Goal: Task Accomplishment & Management: Complete application form

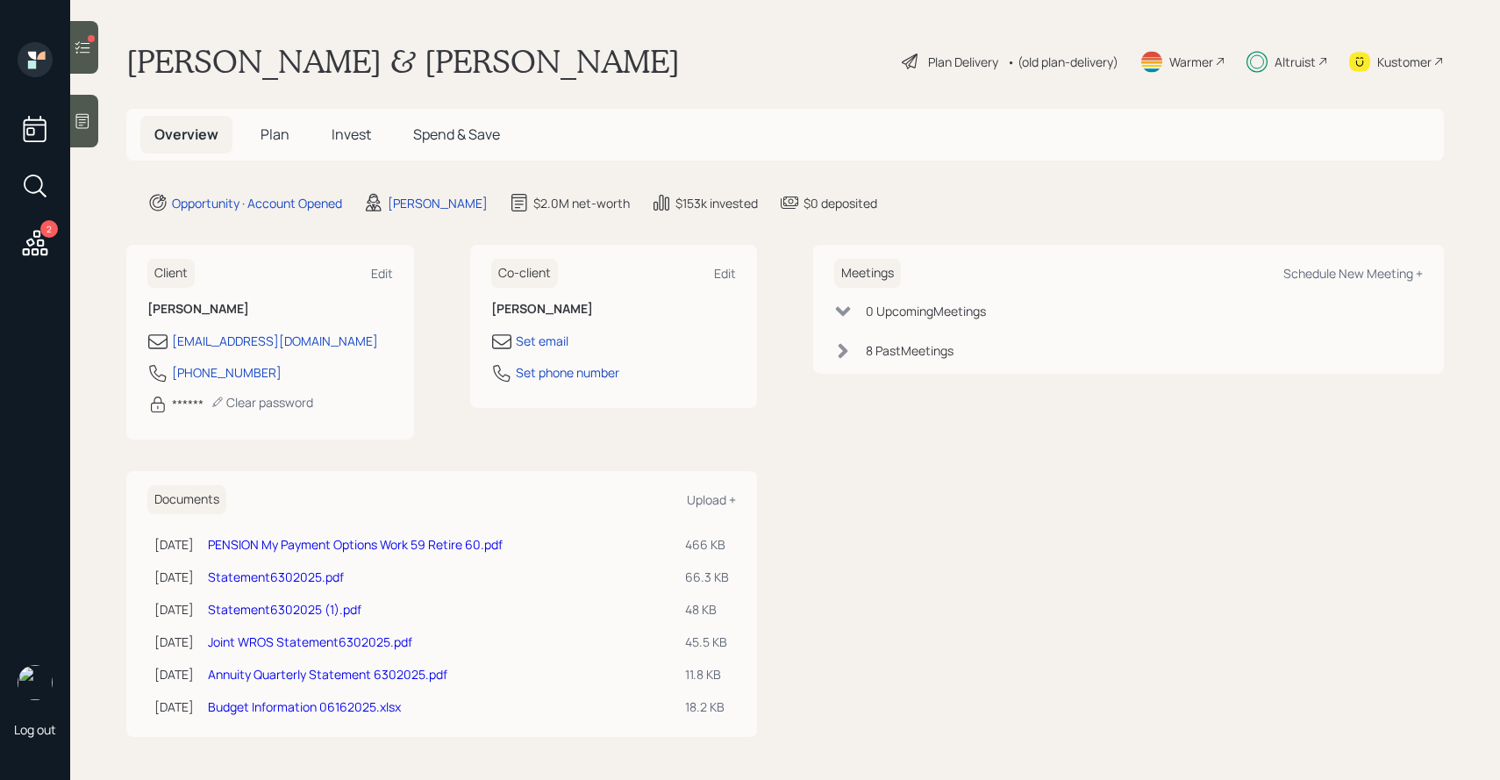
click at [296, 129] on h5 "Plan" at bounding box center [274, 135] width 57 height 38
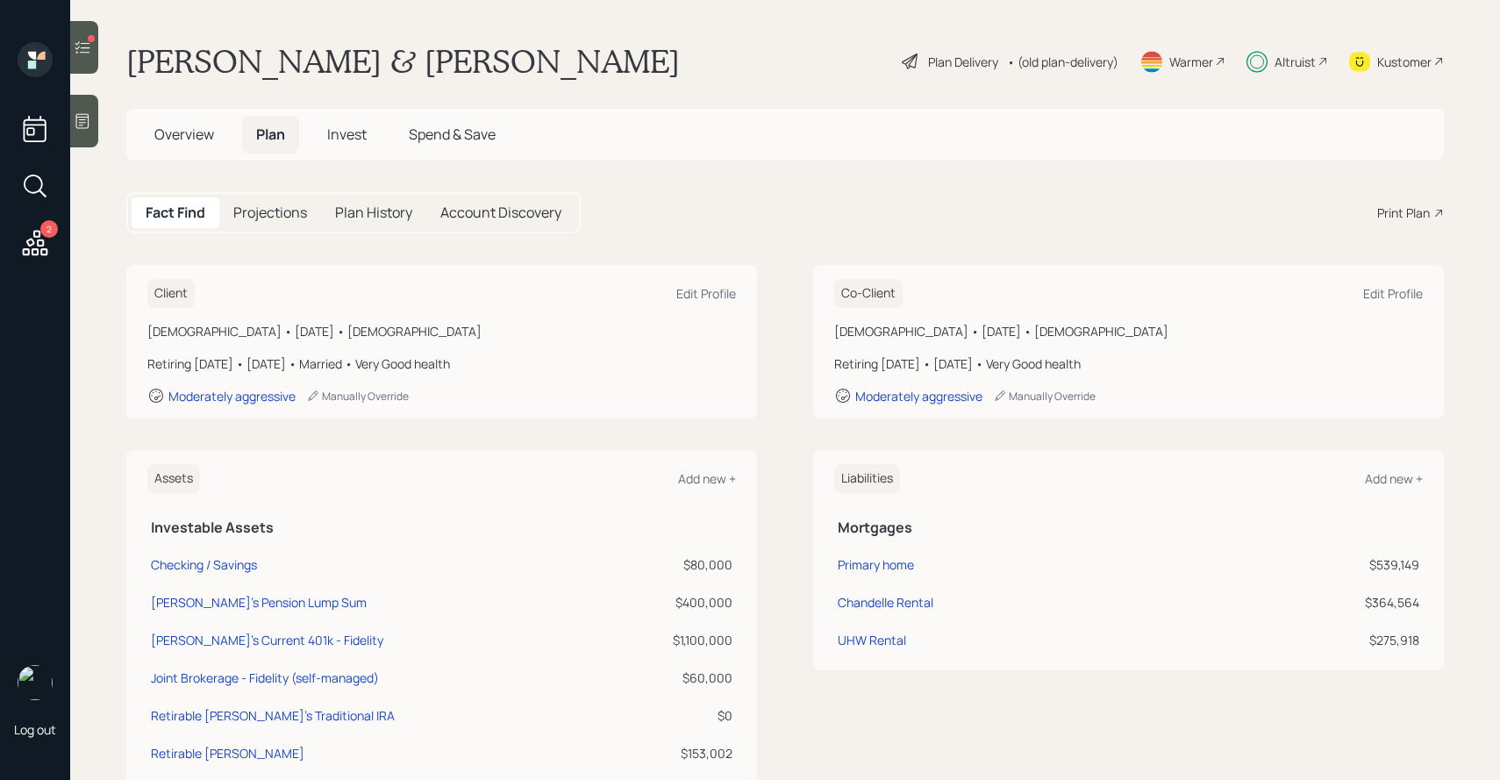
click at [1355, 11] on main "[PERSON_NAME] & [PERSON_NAME] Plan Delivery • (old plan-delivery) Warmer Altrui…" at bounding box center [785, 390] width 1430 height 780
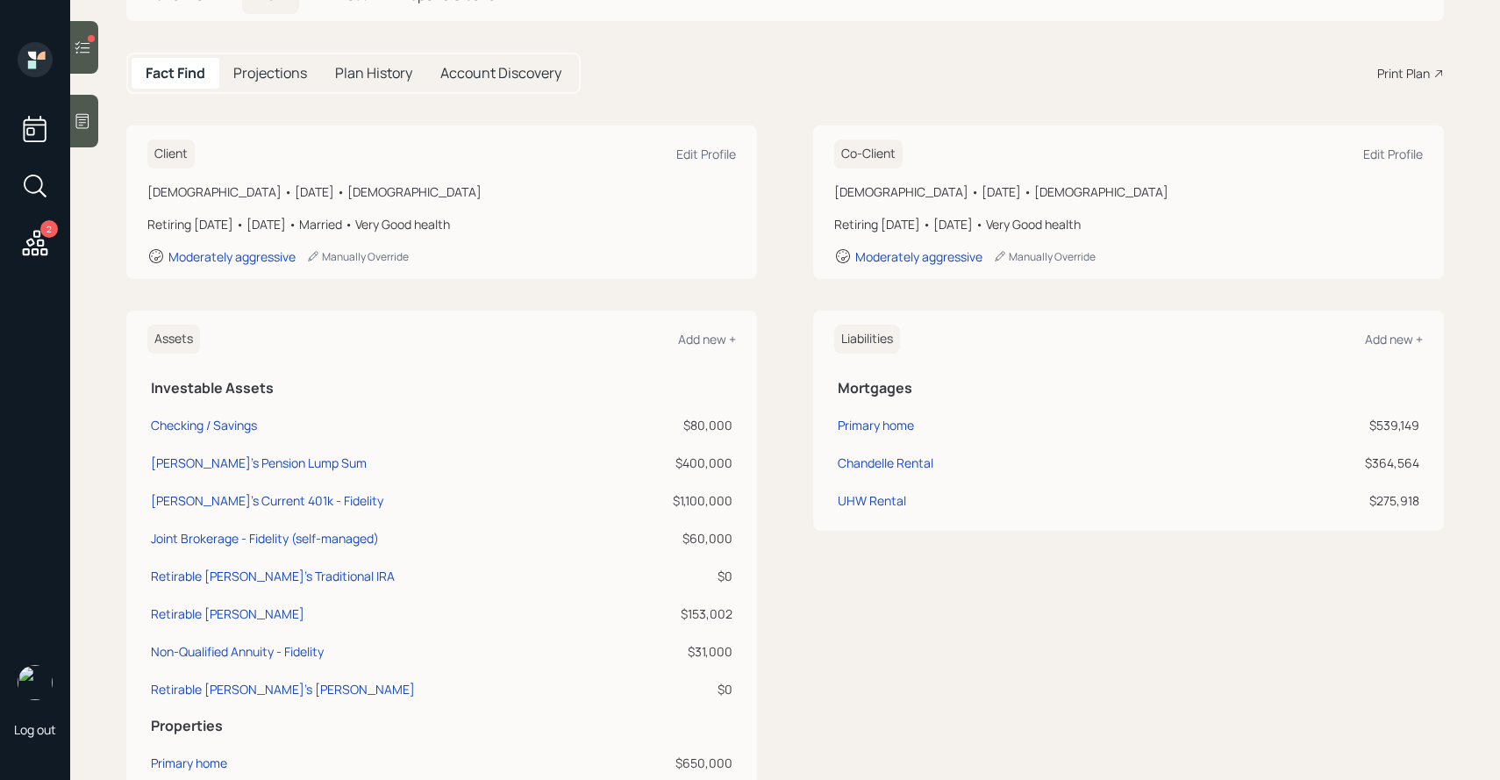
scroll to position [226, 0]
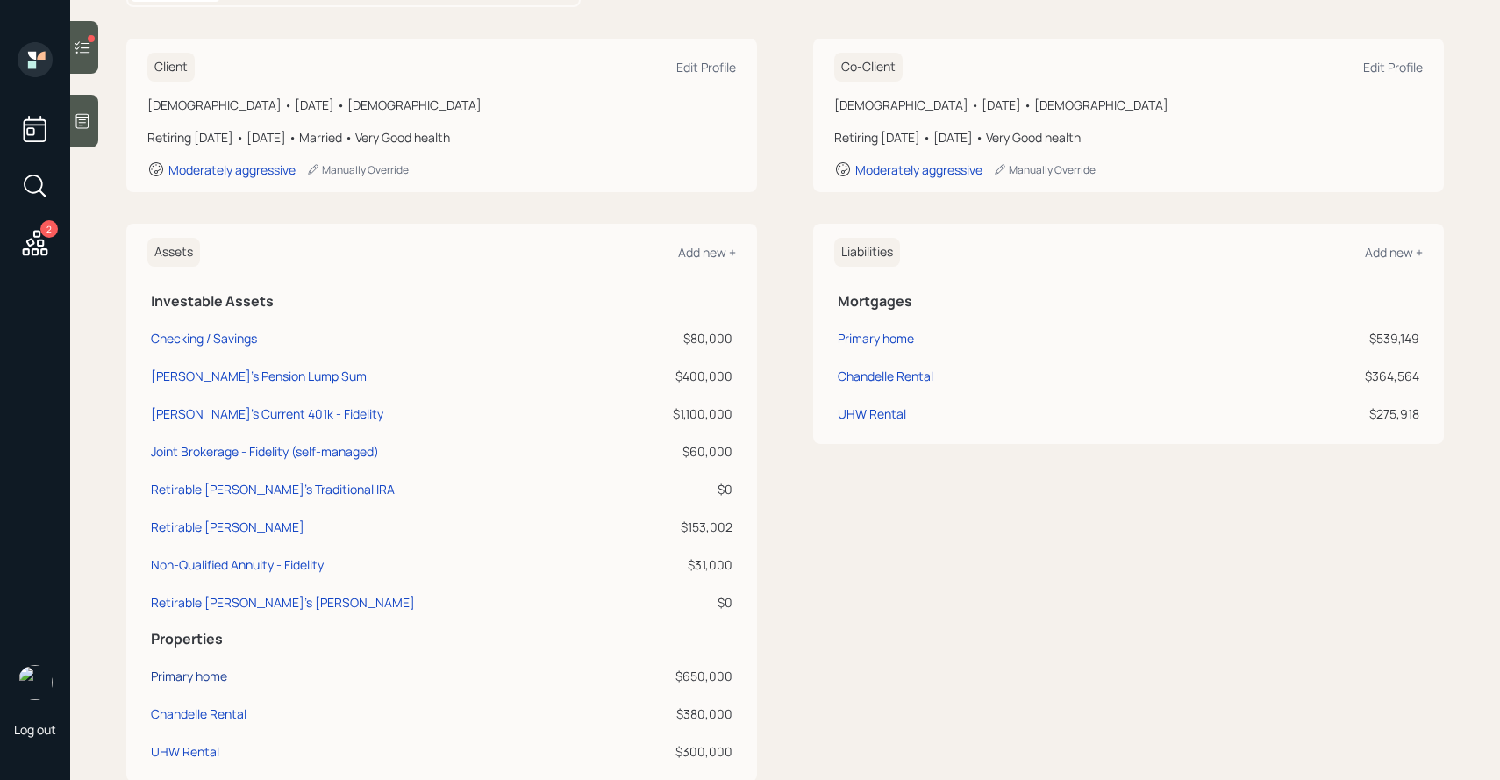
click at [198, 677] on div "Primary home" at bounding box center [189, 676] width 76 height 18
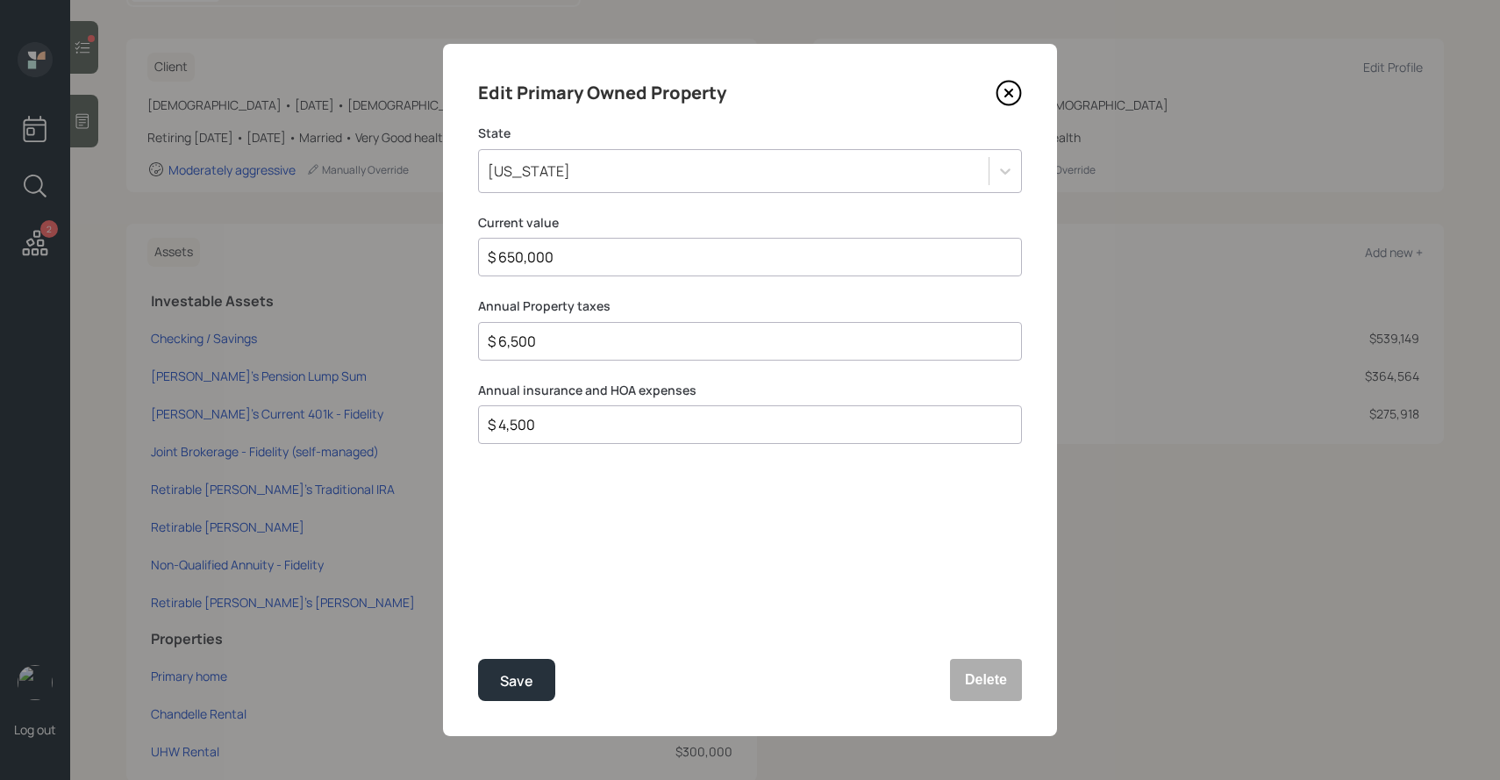
click at [1014, 89] on icon at bounding box center [1008, 93] width 26 height 26
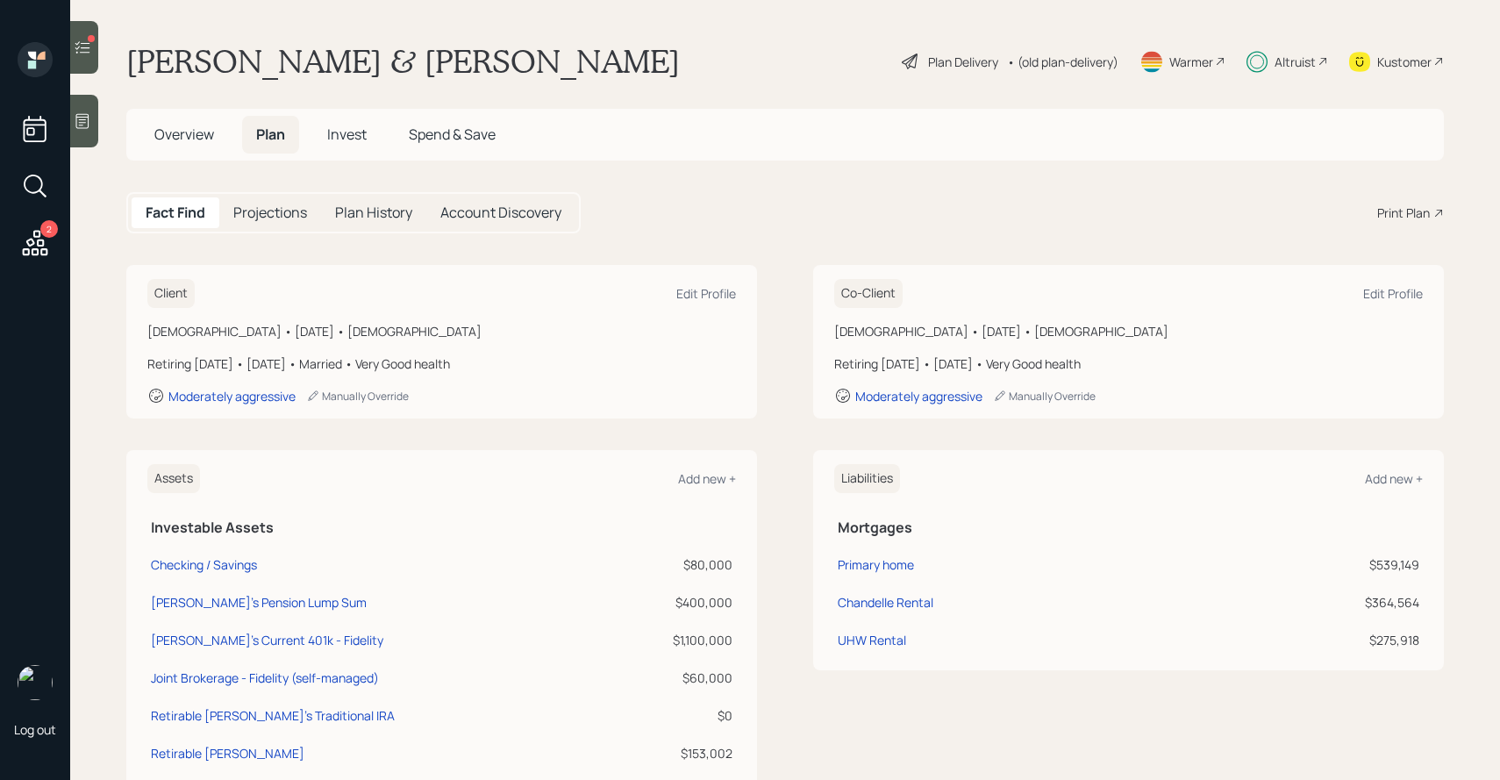
click at [967, 64] on div "Plan Delivery" at bounding box center [963, 62] width 70 height 18
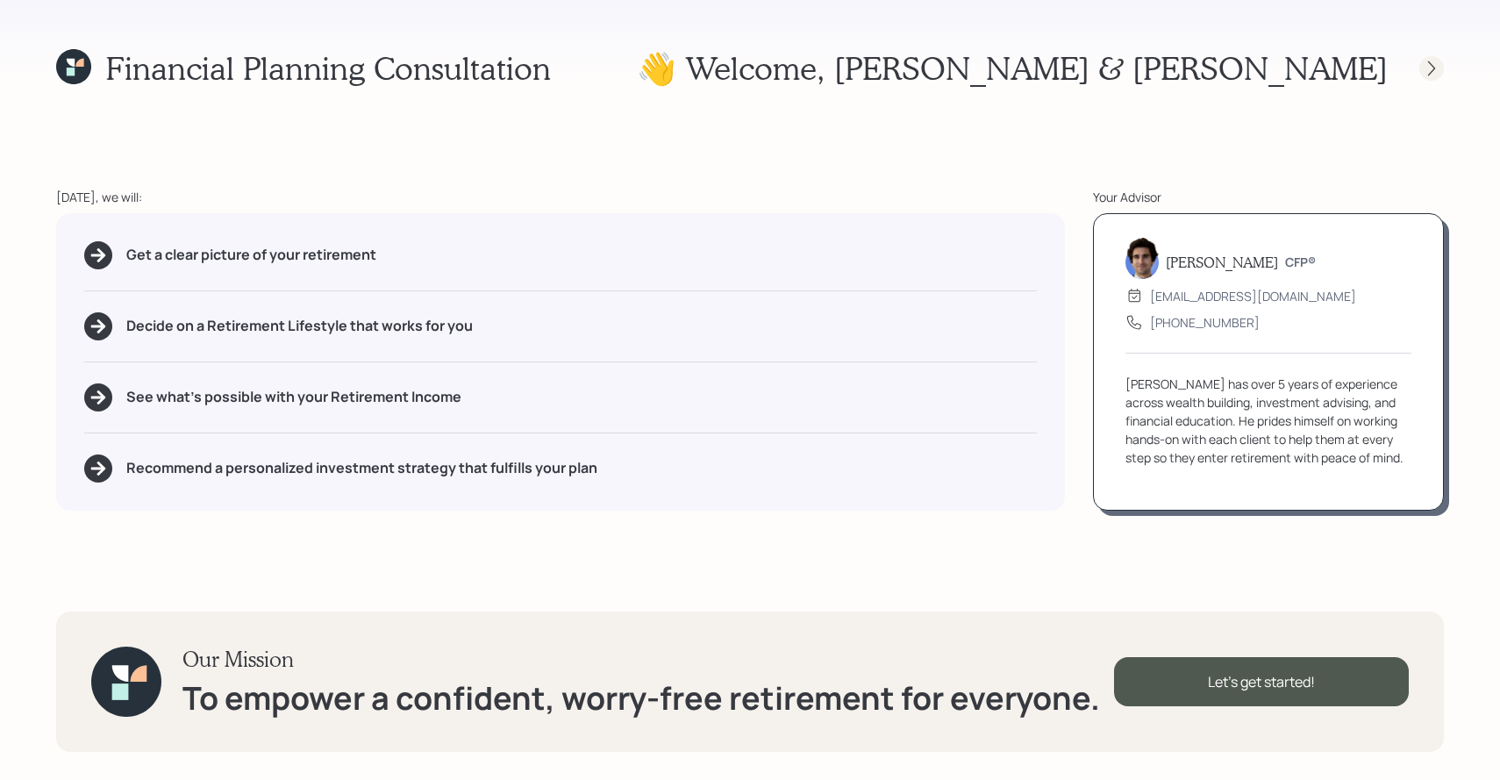
click at [1431, 77] on div at bounding box center [1431, 68] width 25 height 25
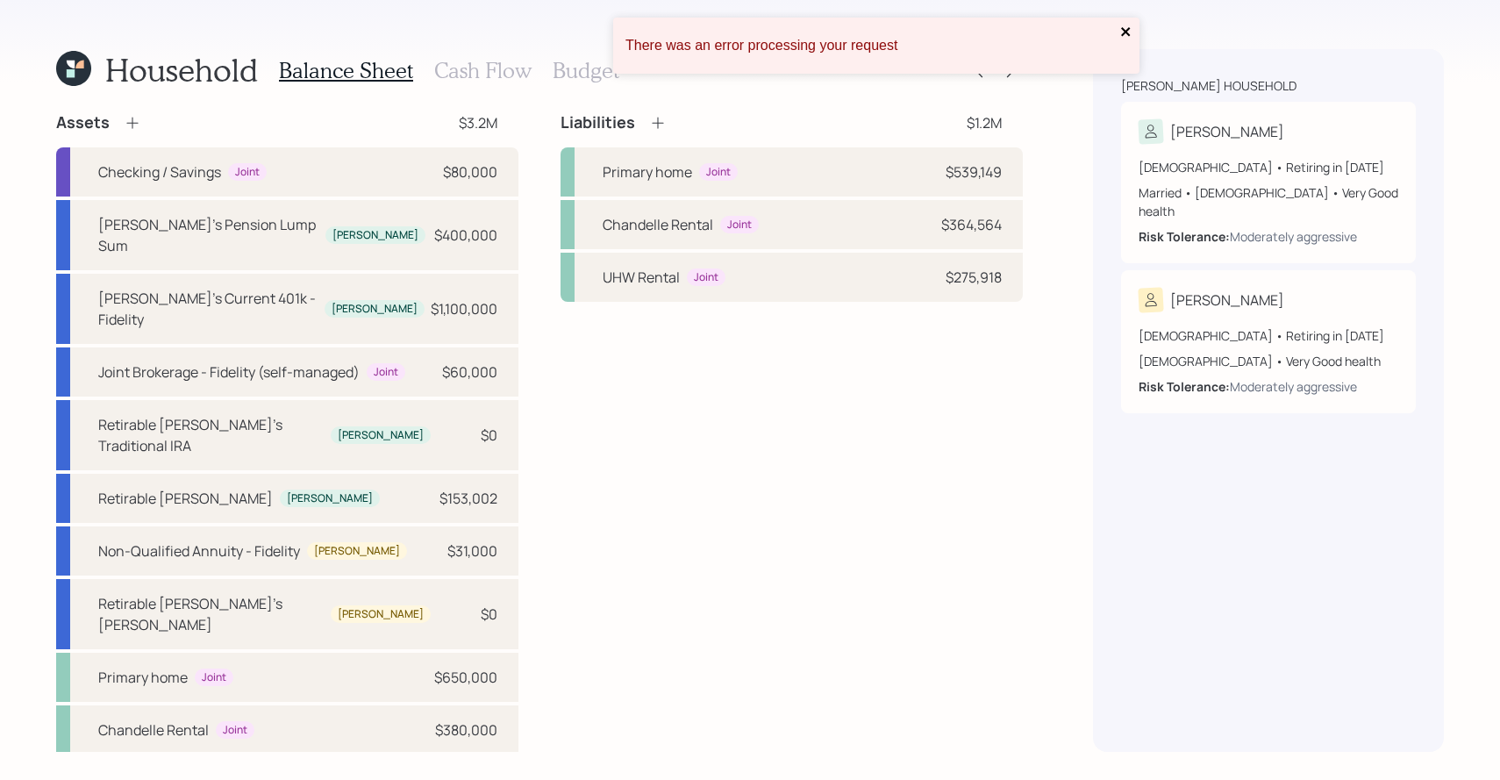
click at [1122, 29] on icon "close" at bounding box center [1125, 31] width 9 height 9
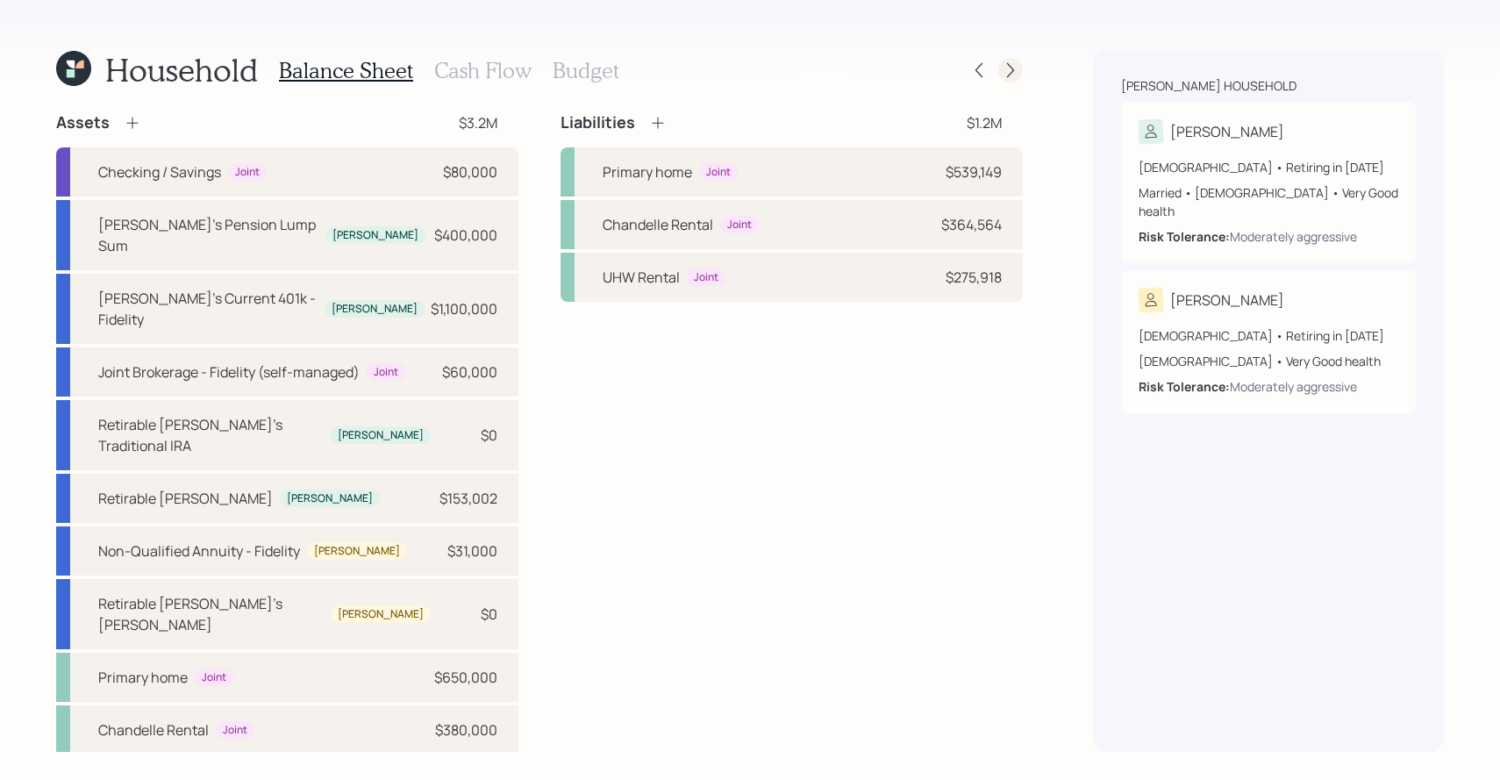
click at [1007, 75] on icon at bounding box center [1011, 70] width 18 height 18
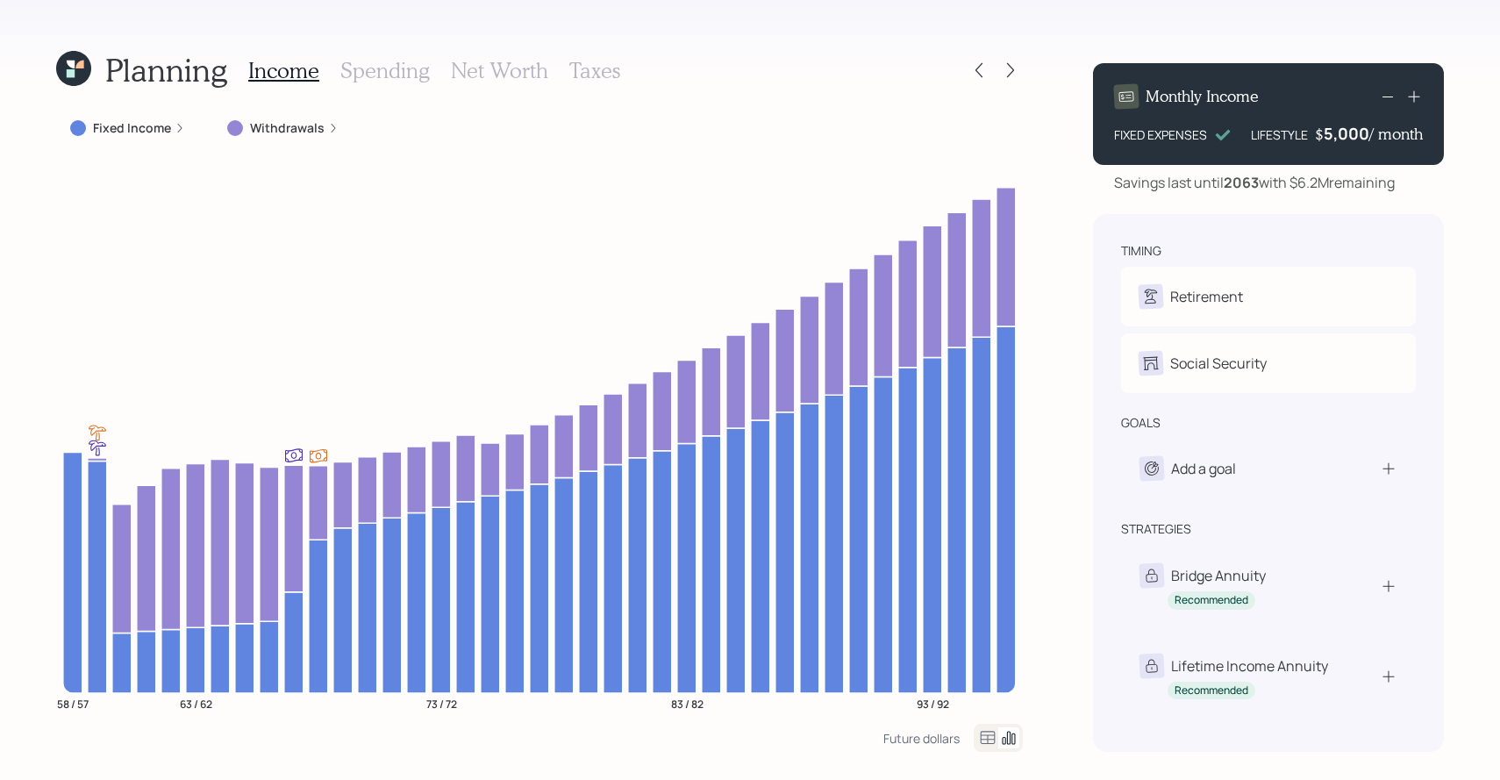
click at [127, 132] on label "Fixed Income" at bounding box center [132, 128] width 78 height 18
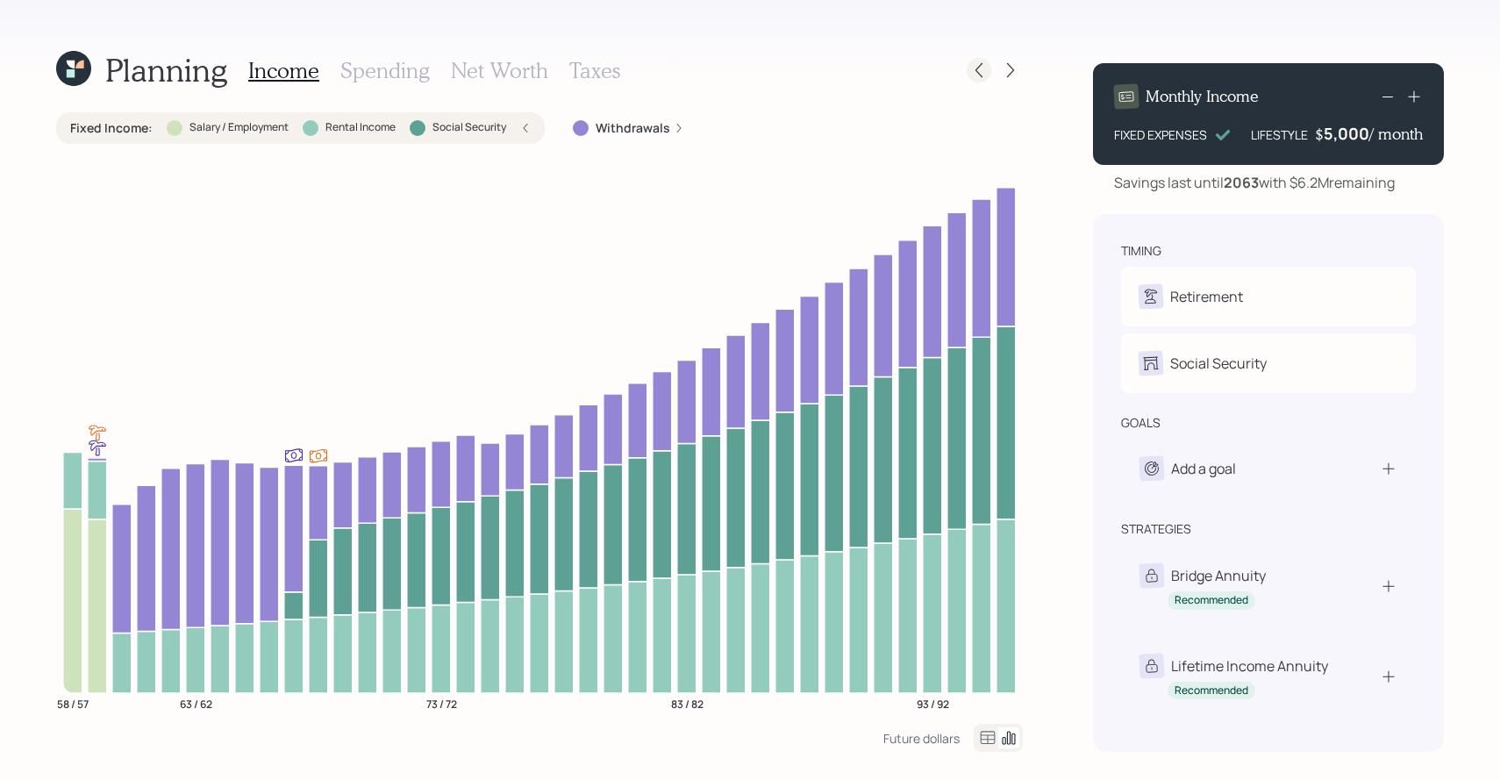
click at [976, 70] on icon at bounding box center [979, 70] width 18 height 18
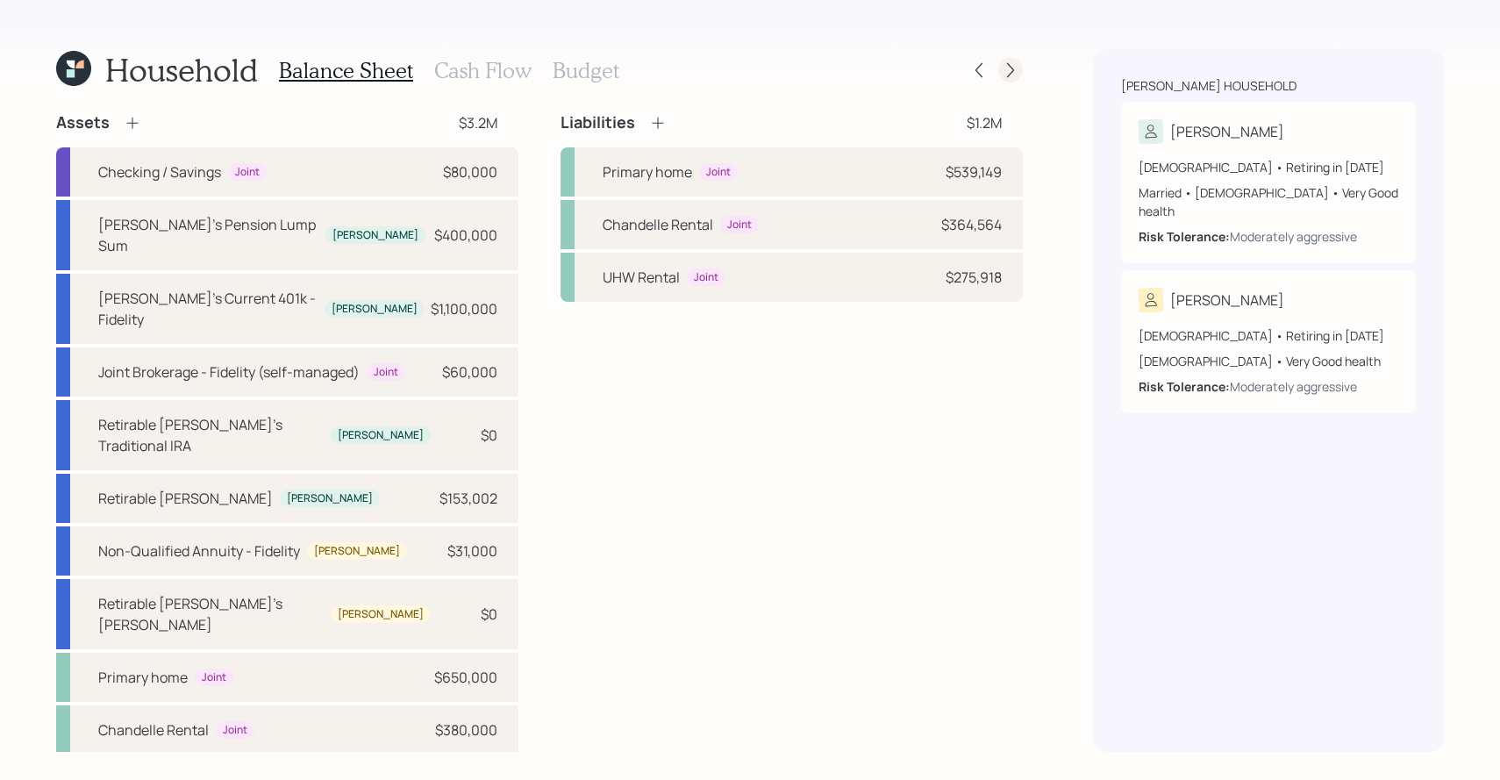
click at [1017, 68] on icon at bounding box center [1011, 70] width 18 height 18
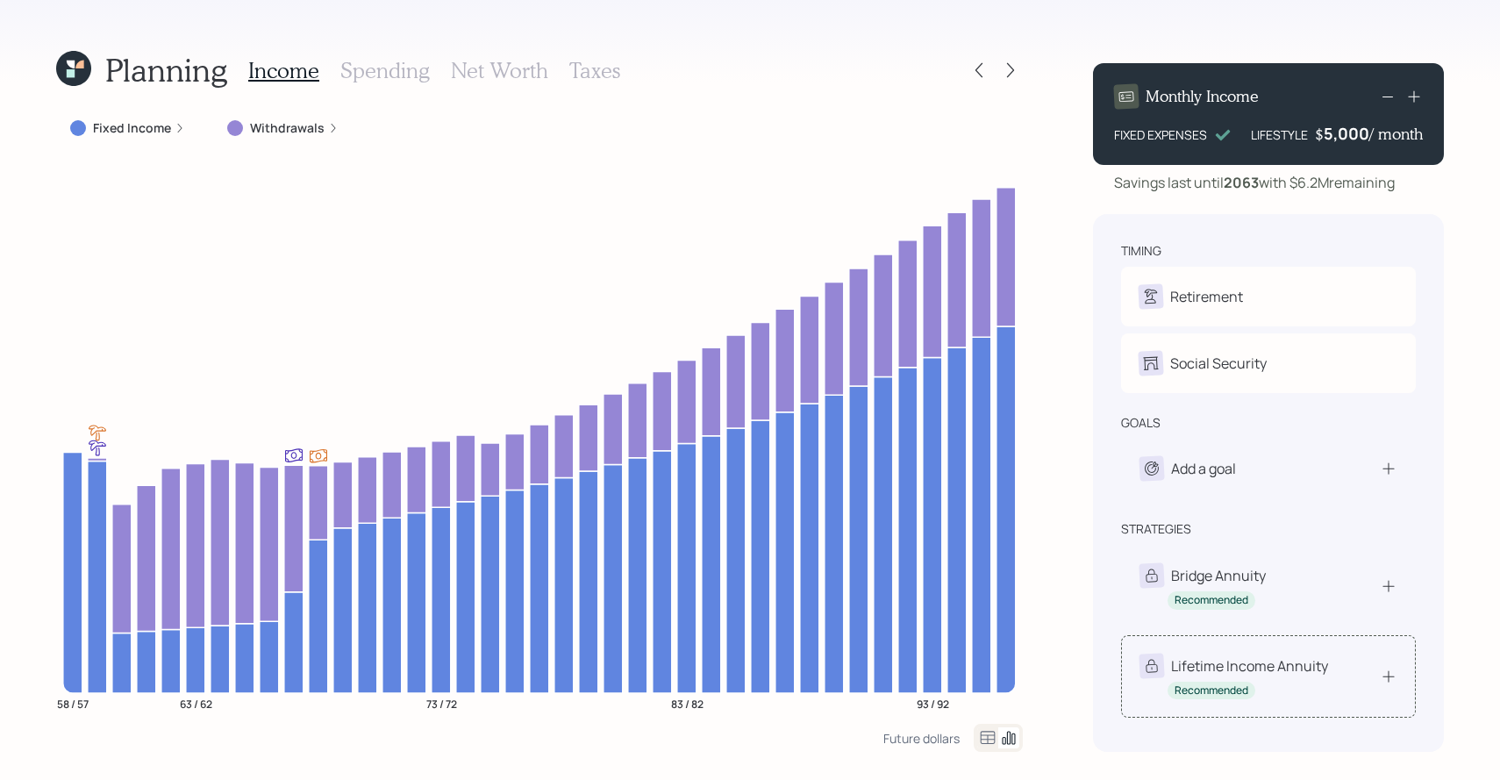
click at [1283, 674] on div "Lifetime Income Annuity" at bounding box center [1249, 665] width 157 height 21
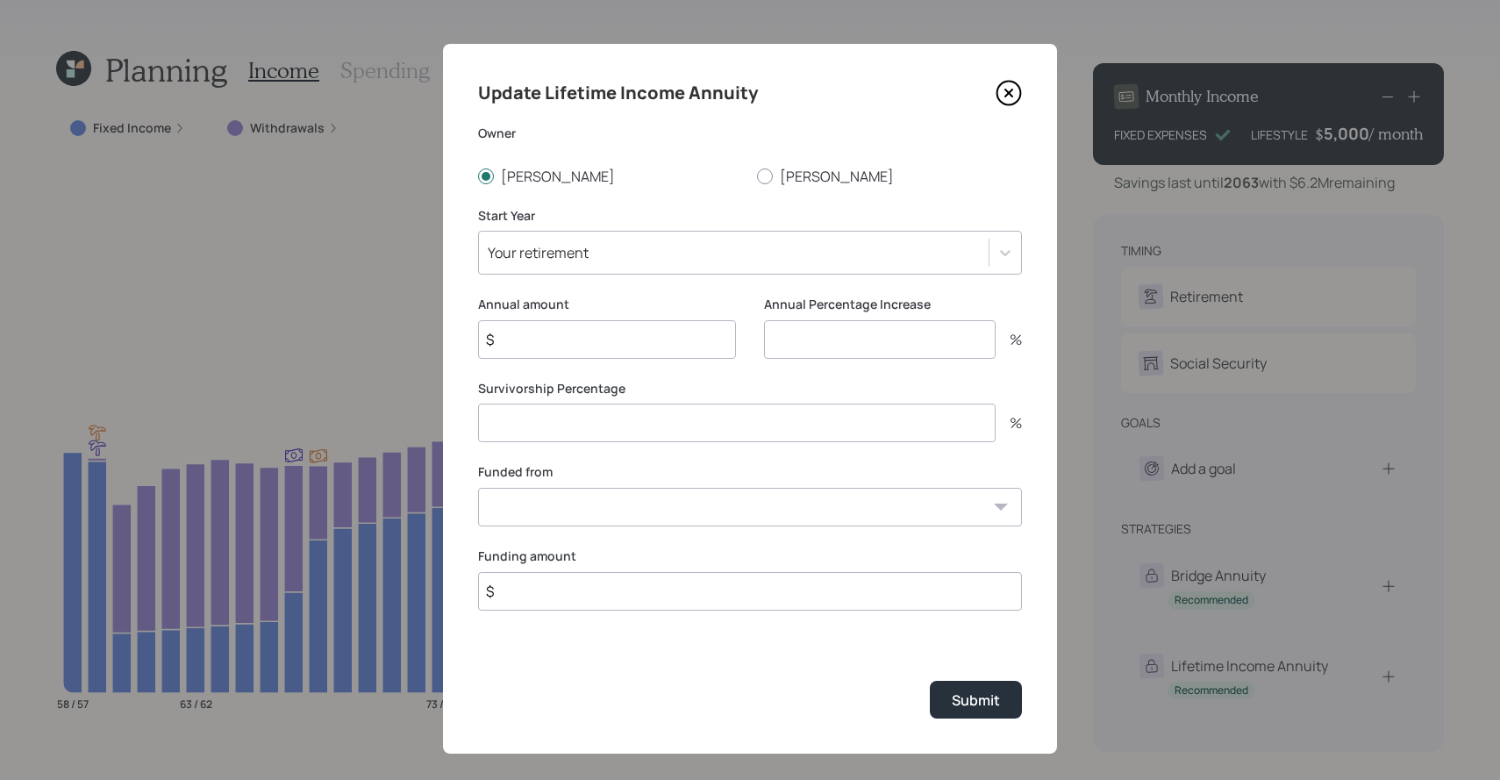
click at [599, 334] on input "$" at bounding box center [607, 339] width 258 height 39
type input "$ 30,000"
click at [781, 337] on input "number" at bounding box center [880, 339] width 232 height 39
type input "0"
type input "100"
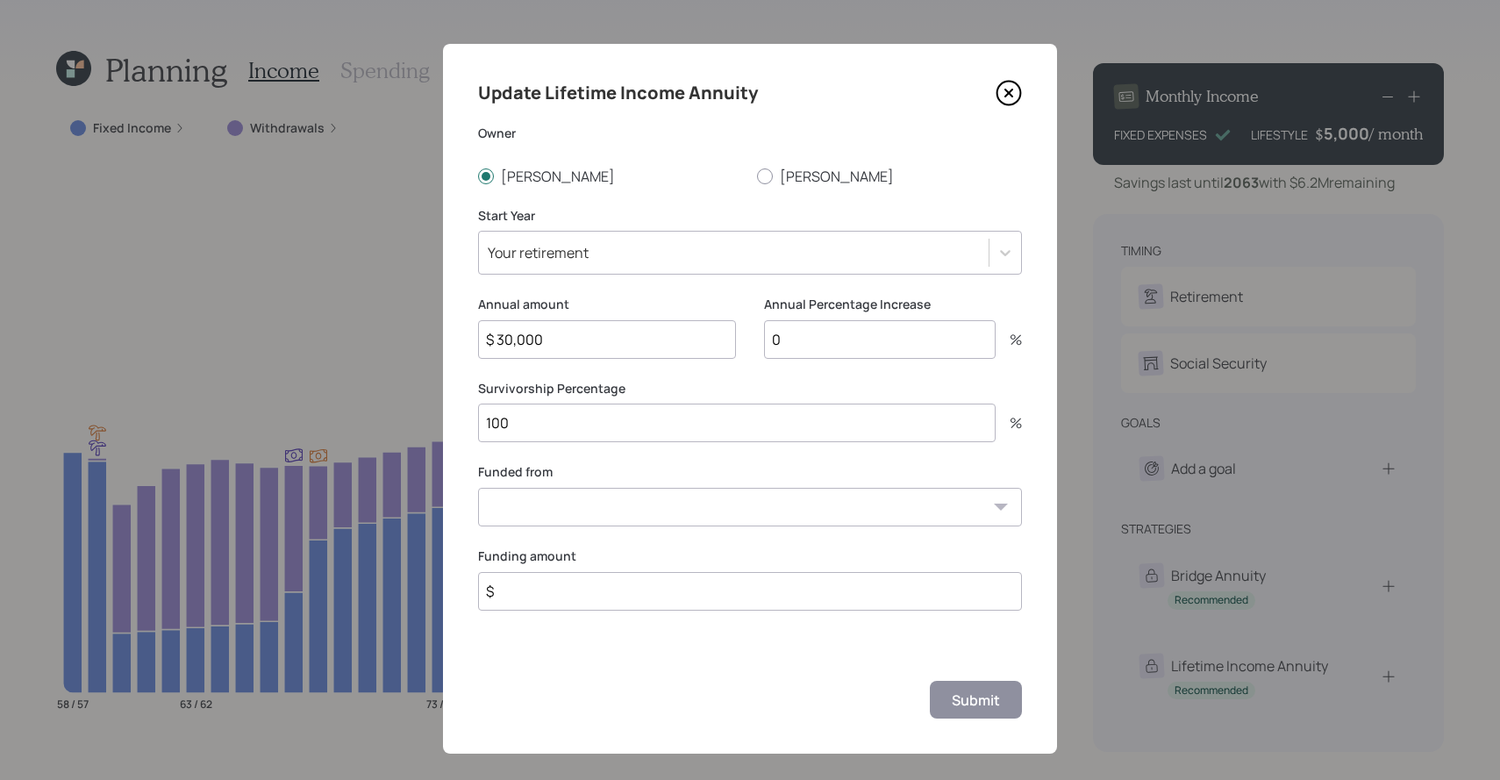
click at [713, 515] on select "Checking / Savings ($80,000) [PERSON_NAME]'s Pension Lump Sum ($400,000) [PERSO…" at bounding box center [750, 507] width 544 height 39
select select "5f181b4f-3e45-49ae-9290-156506281198"
click at [586, 596] on input "$" at bounding box center [750, 591] width 544 height 39
type input "$ 400,000"
click at [962, 692] on div "Submit" at bounding box center [976, 699] width 48 height 19
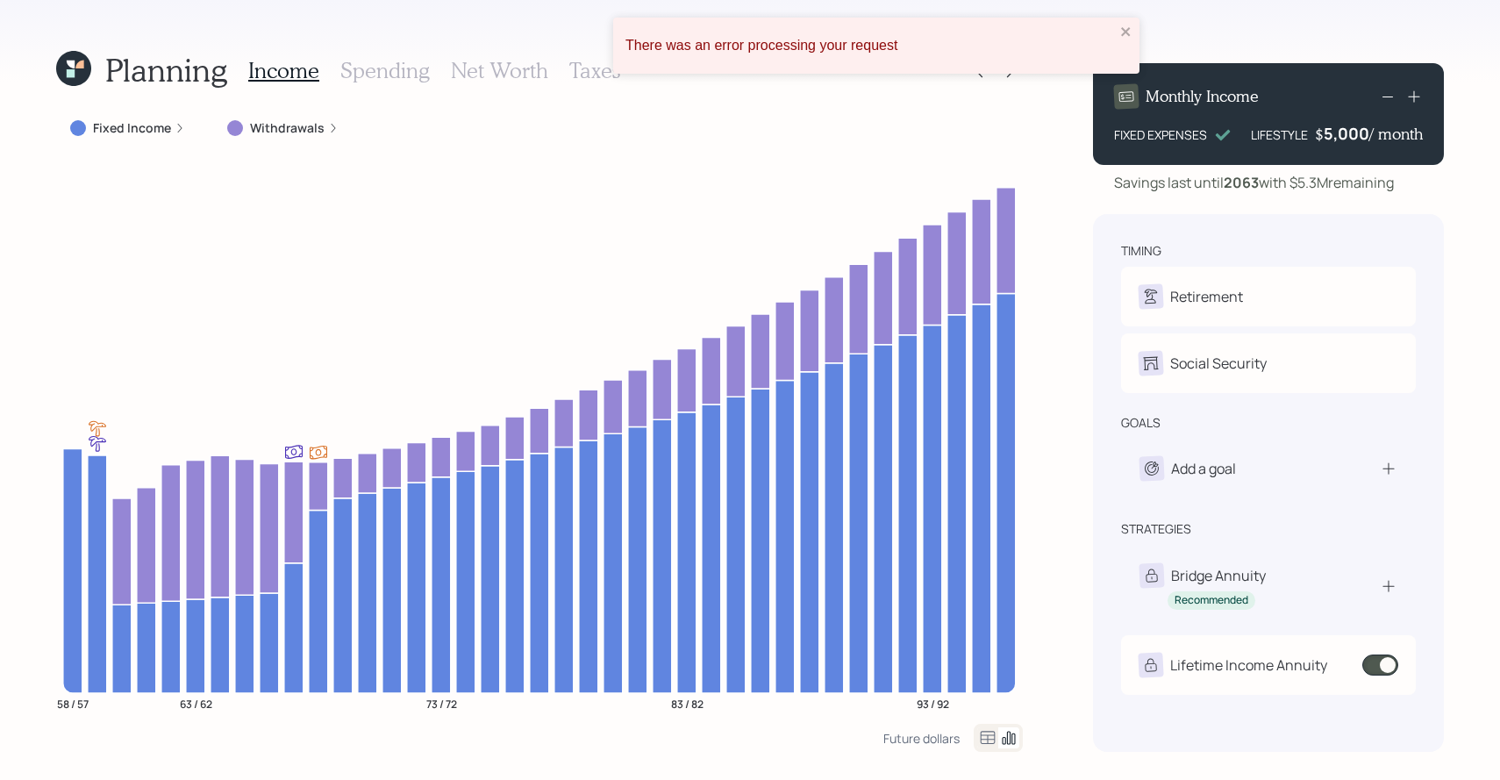
click at [129, 135] on label "Fixed Income" at bounding box center [132, 128] width 78 height 18
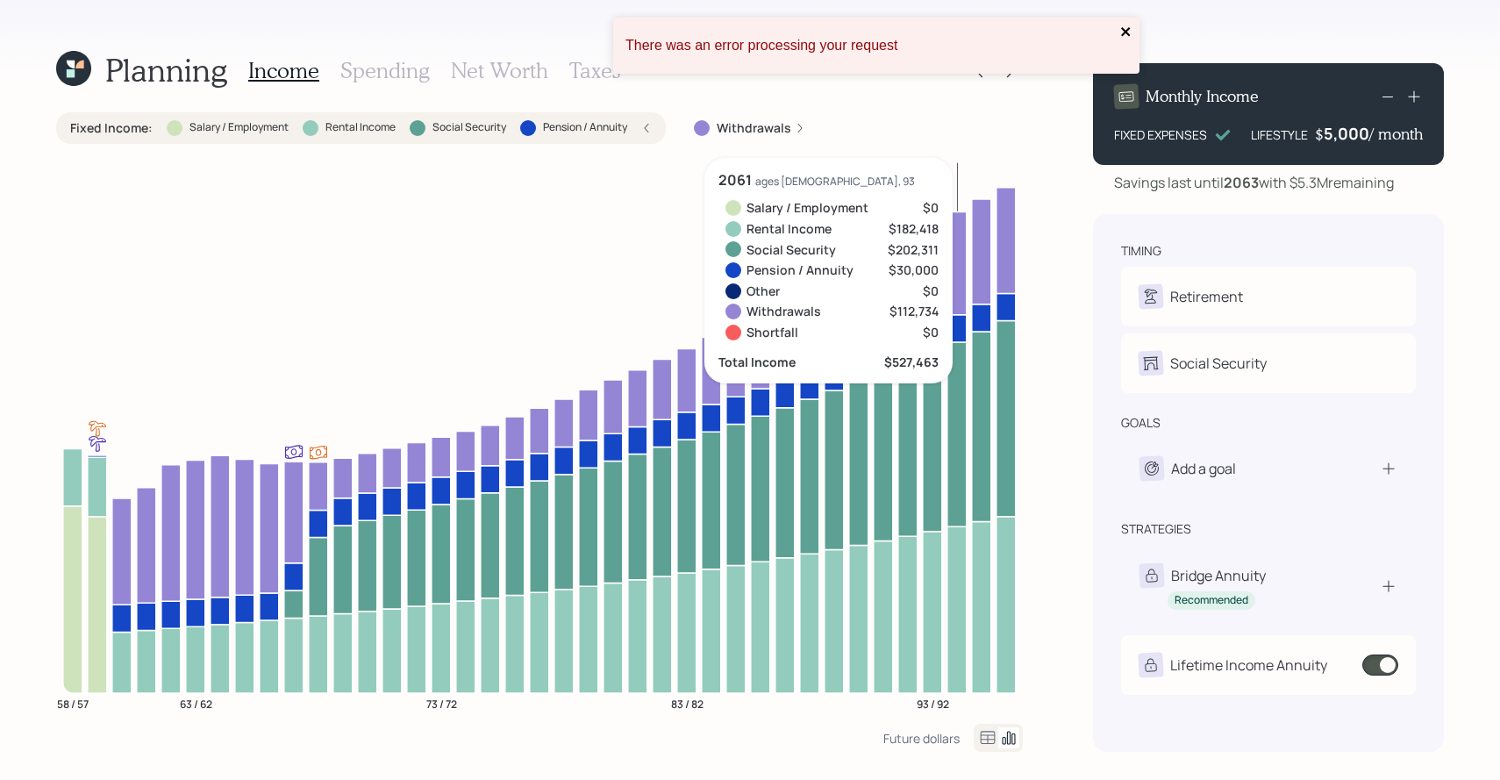
click at [1126, 36] on icon "close" at bounding box center [1126, 32] width 12 height 14
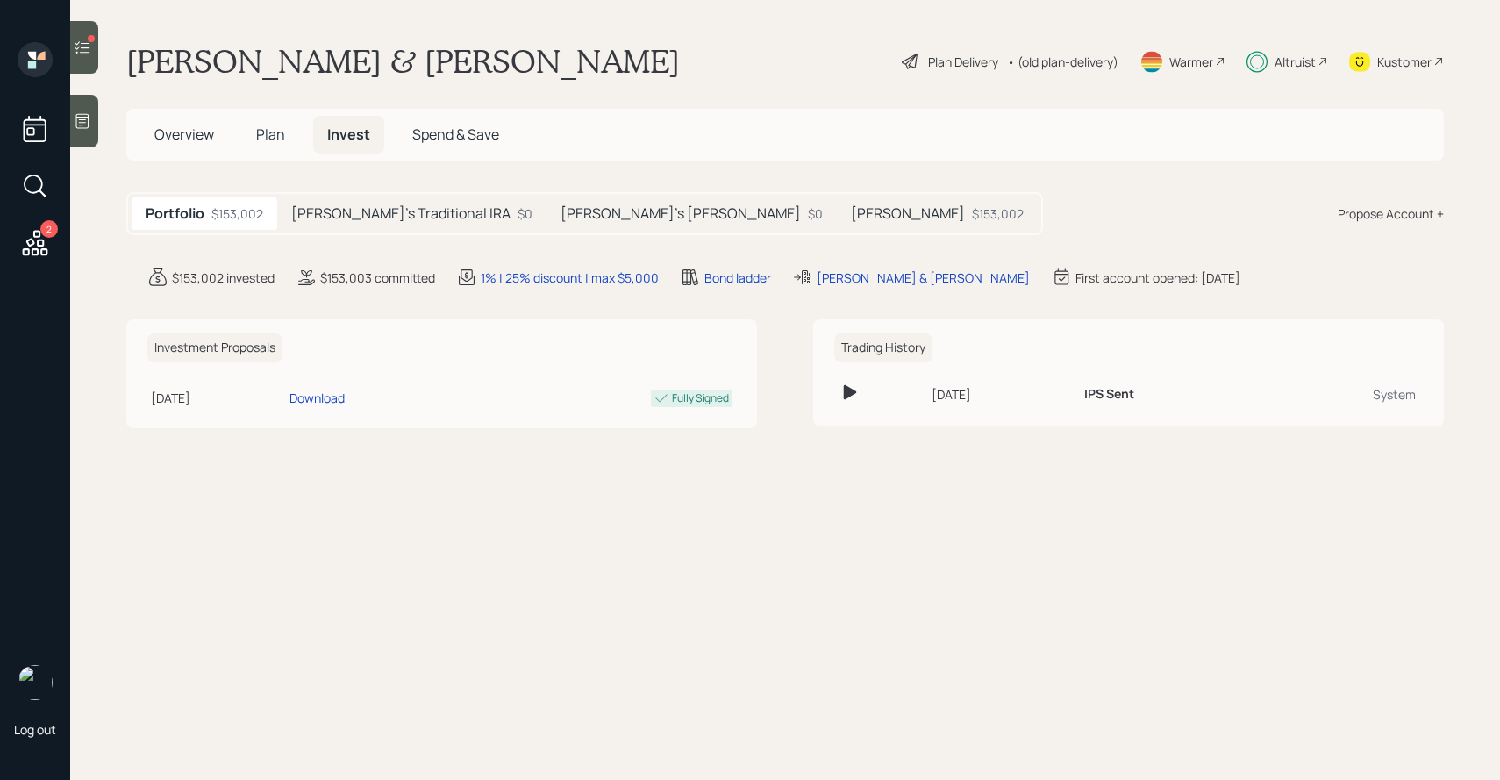
click at [964, 61] on div "Plan Delivery" at bounding box center [963, 62] width 70 height 18
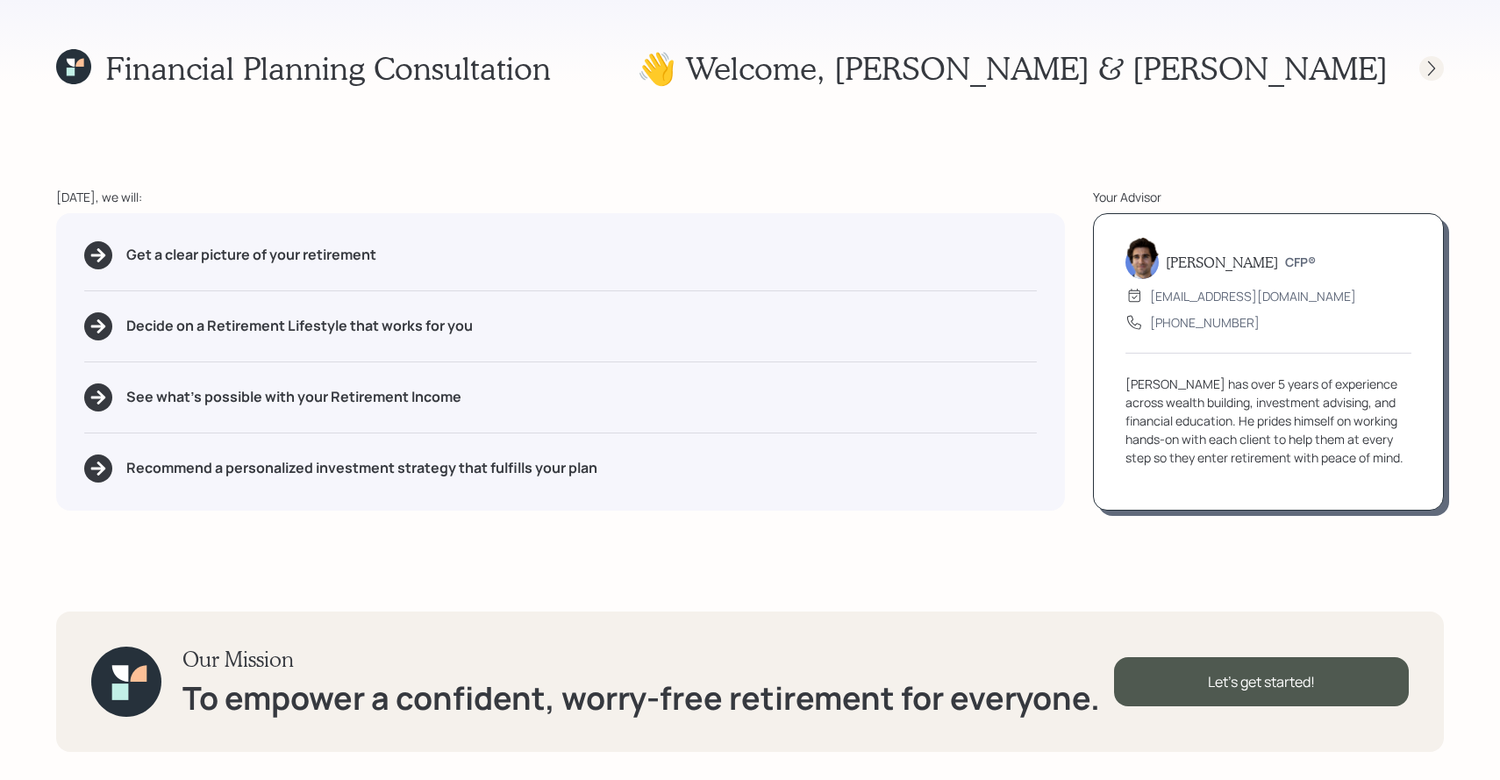
click at [1420, 68] on div at bounding box center [1431, 68] width 25 height 25
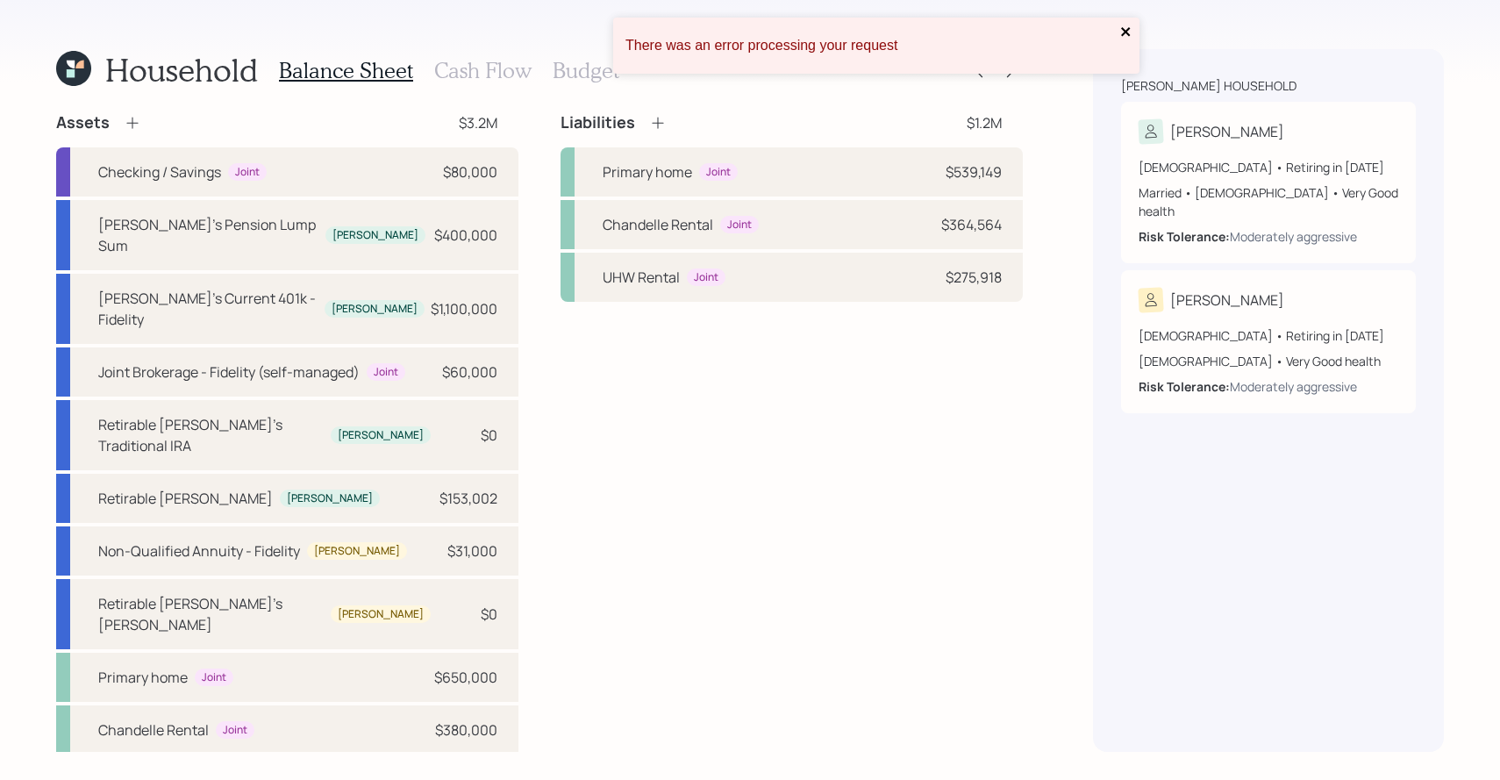
click at [1125, 32] on icon "close" at bounding box center [1125, 31] width 9 height 9
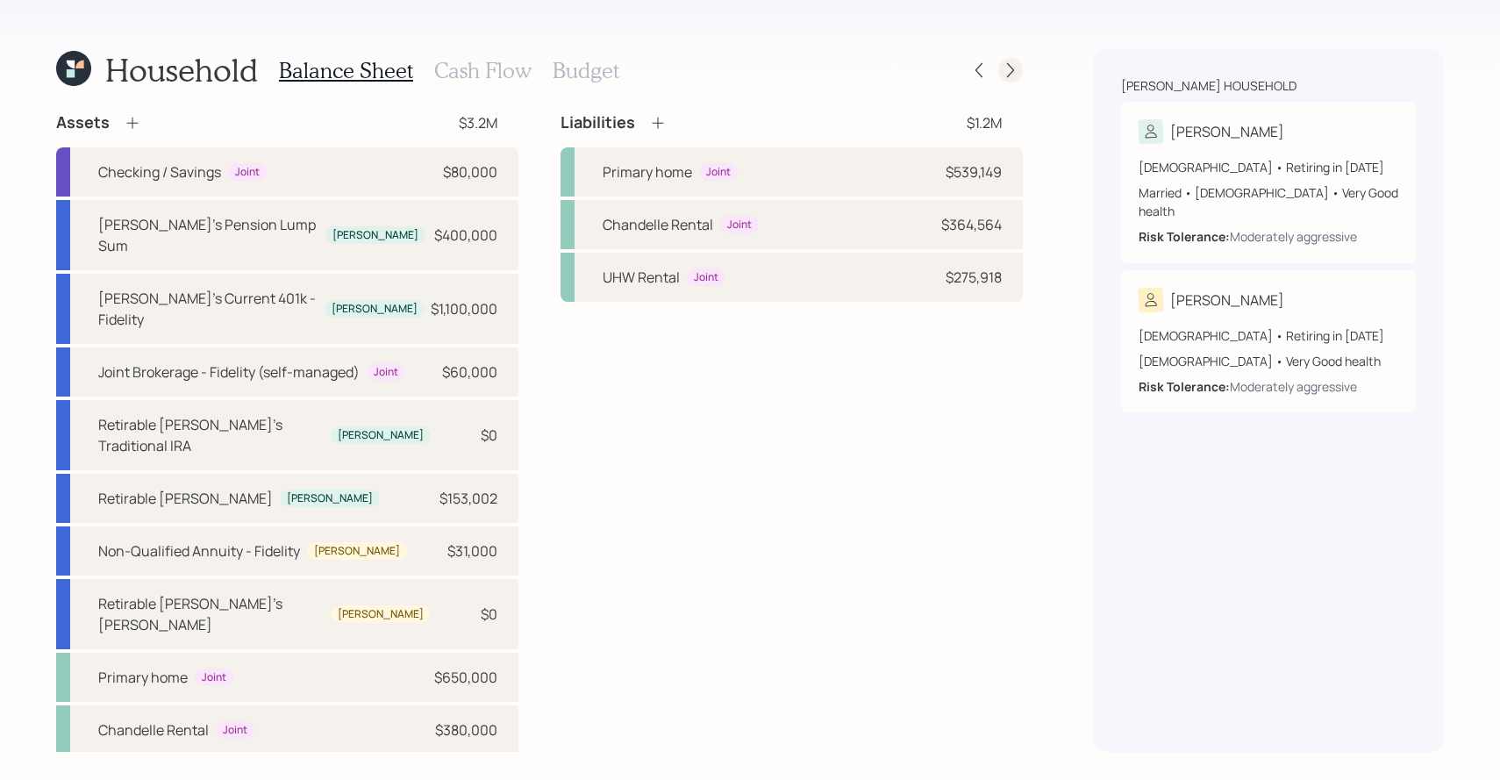
click at [1008, 65] on icon at bounding box center [1011, 70] width 18 height 18
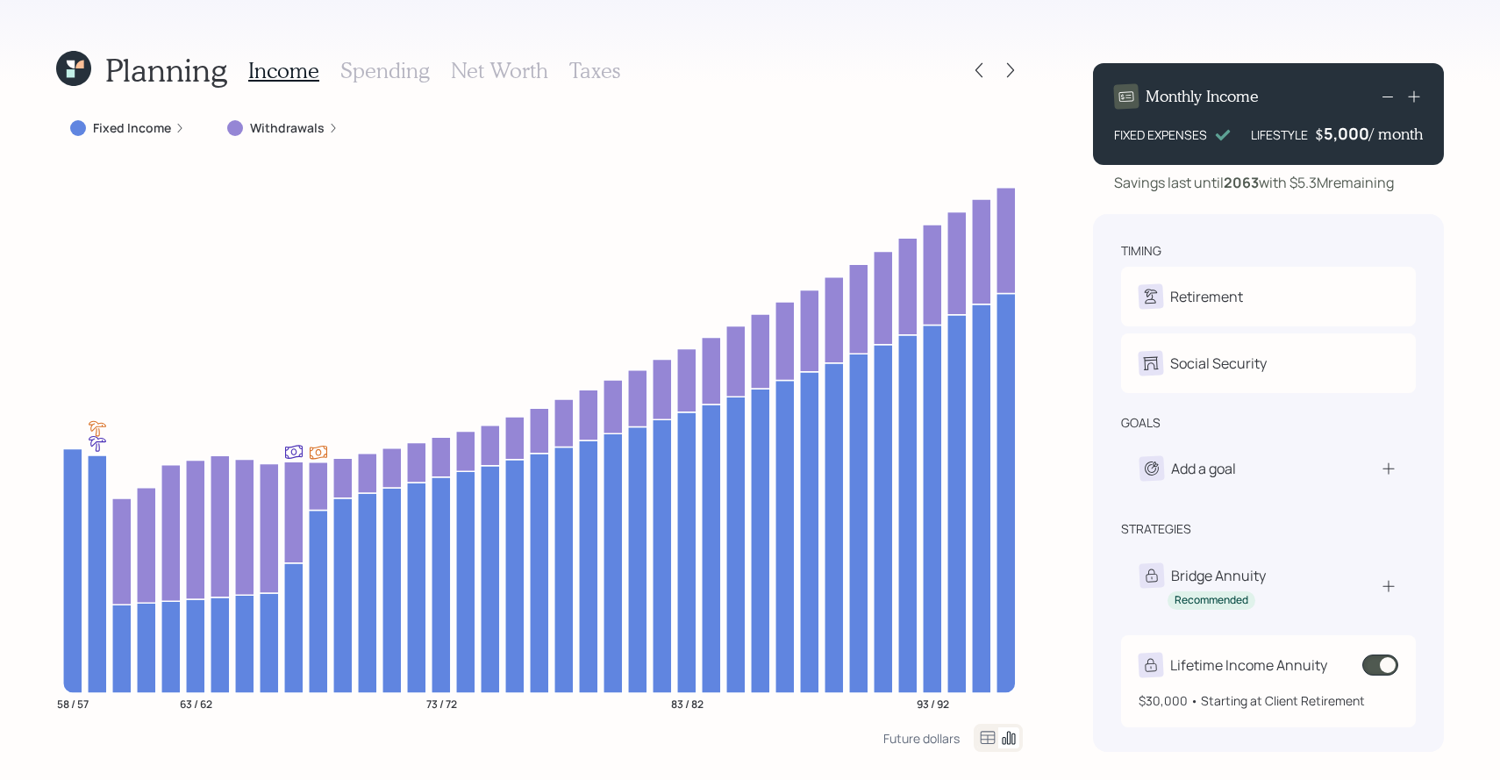
click at [1380, 666] on span at bounding box center [1380, 664] width 36 height 21
